Goal: Task Accomplishment & Management: Use online tool/utility

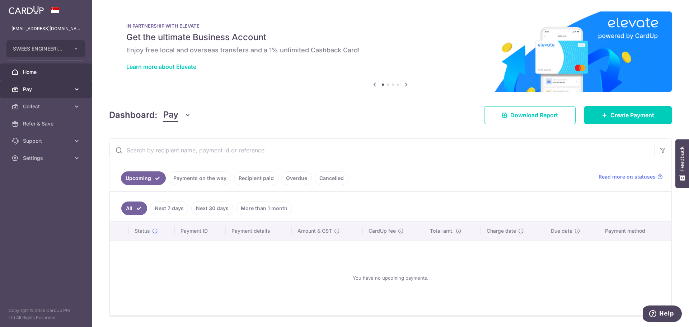
click at [51, 90] on span "Pay" at bounding box center [46, 89] width 47 height 7
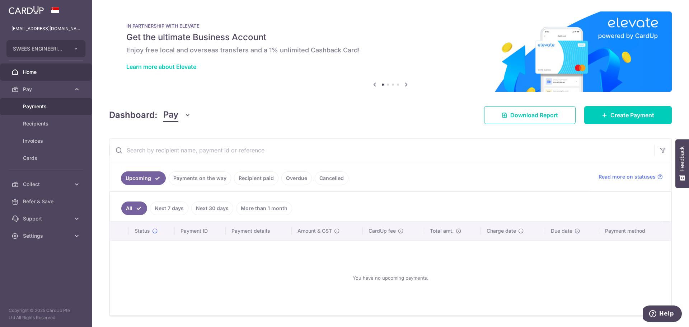
click at [42, 105] on span "Payments" at bounding box center [46, 106] width 47 height 7
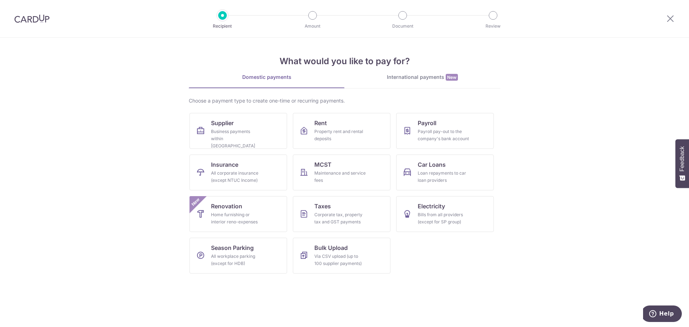
click at [404, 78] on div "International payments New" at bounding box center [423, 78] width 156 height 8
